Goal: Book appointment/travel/reservation

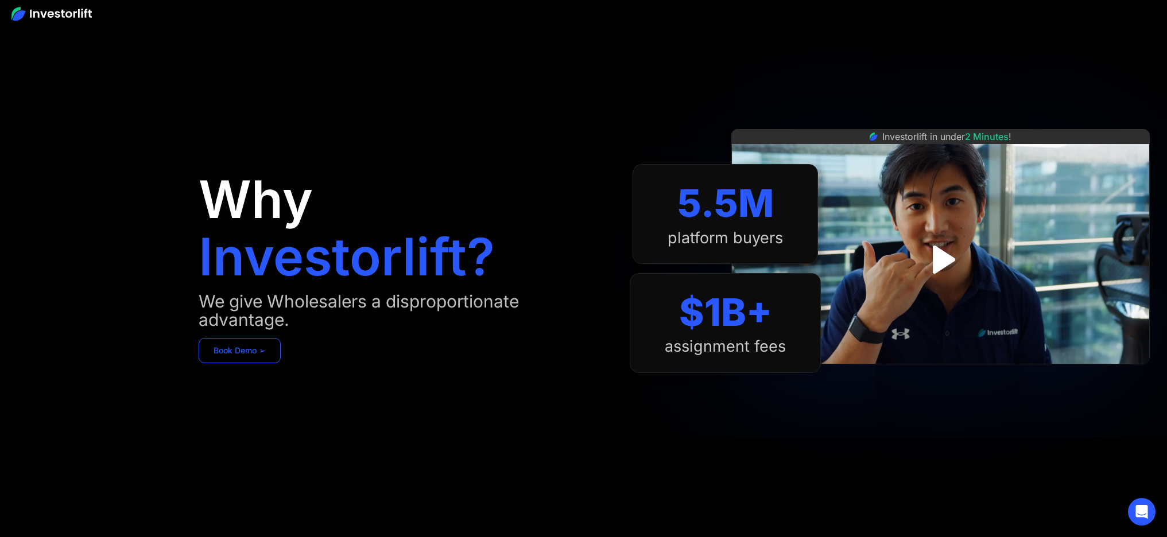
click at [248, 359] on link "Book Demo ➢" at bounding box center [240, 350] width 82 height 25
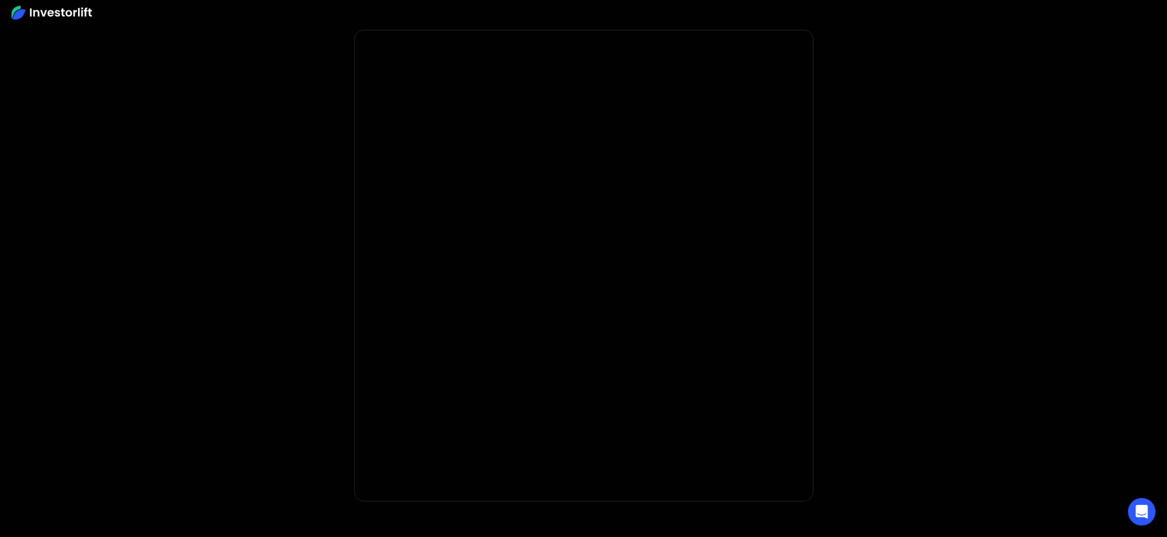
scroll to position [20, 0]
